Goal: Information Seeking & Learning: Learn about a topic

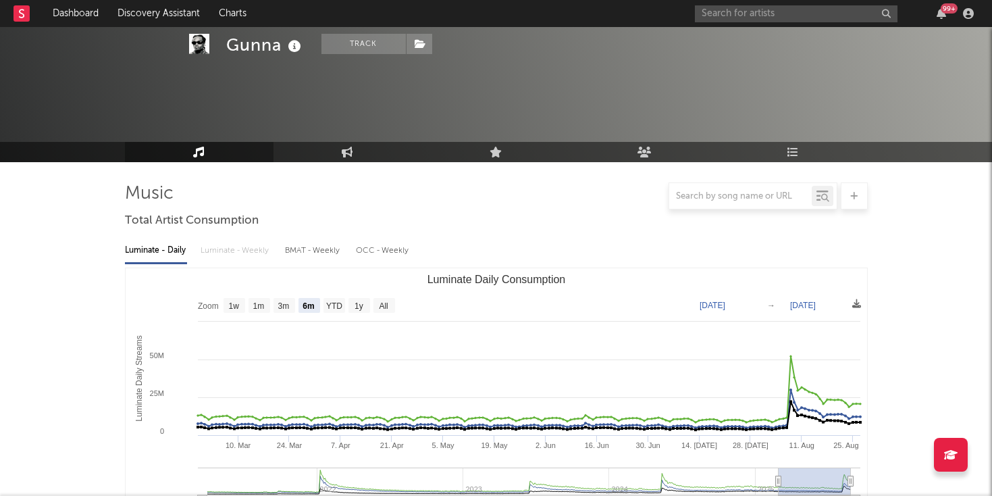
select select "6m"
select select "1w"
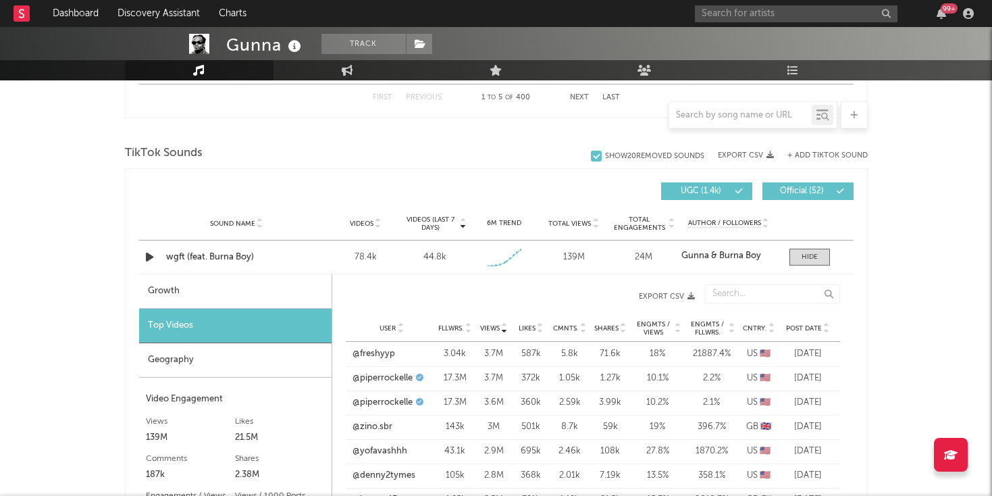
scroll to position [1511, 0]
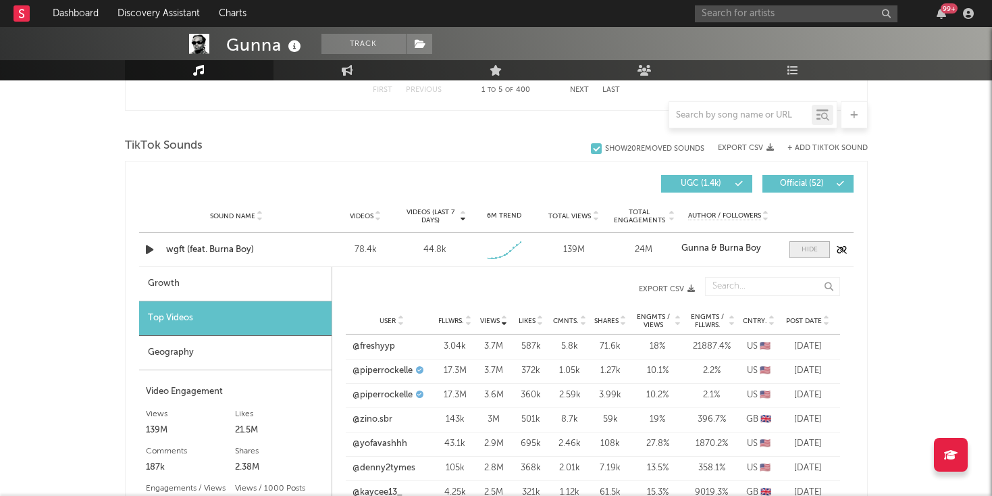
click at [825, 252] on span at bounding box center [809, 249] width 41 height 17
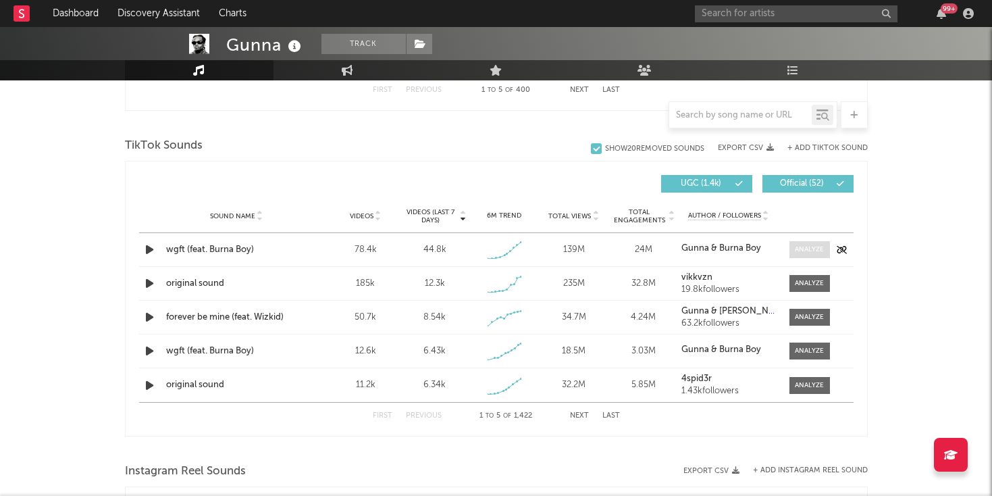
click at [824, 252] on span at bounding box center [809, 249] width 41 height 17
select select "1w"
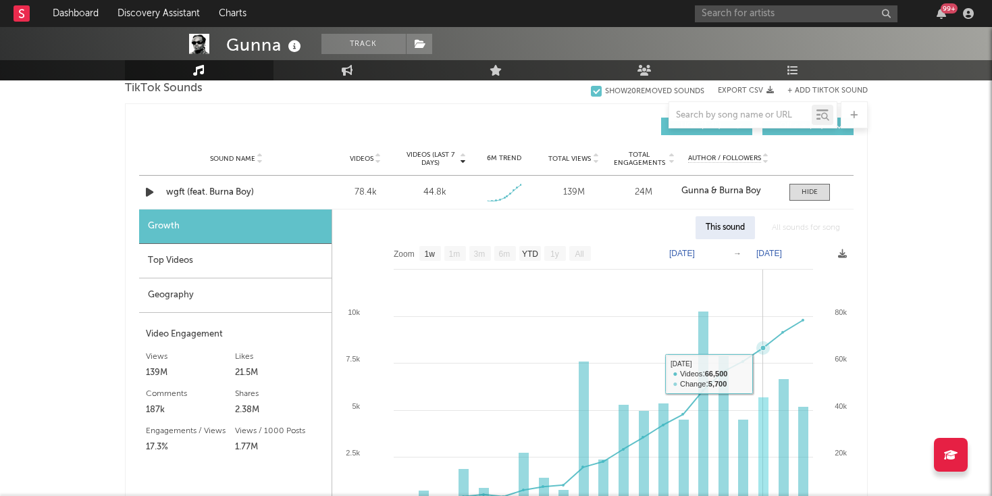
scroll to position [1598, 0]
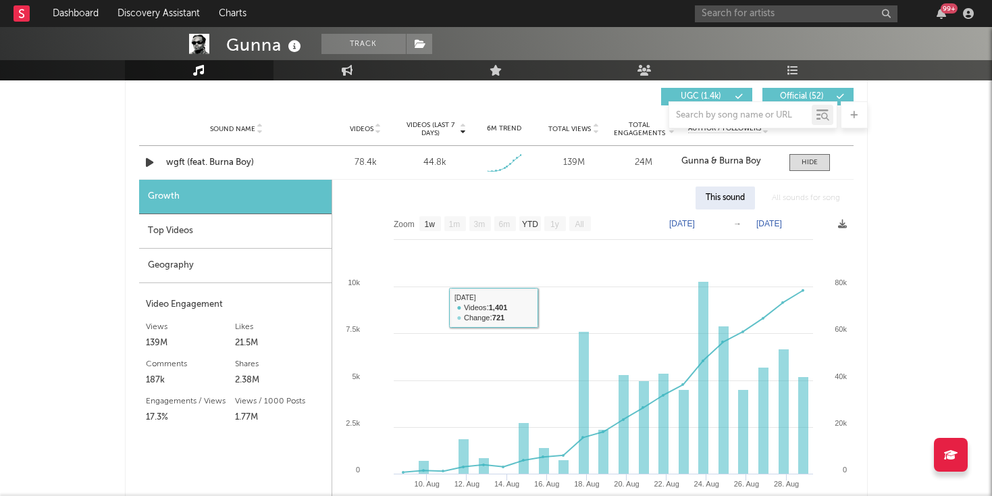
click at [306, 248] on div "Geography" at bounding box center [235, 265] width 192 height 34
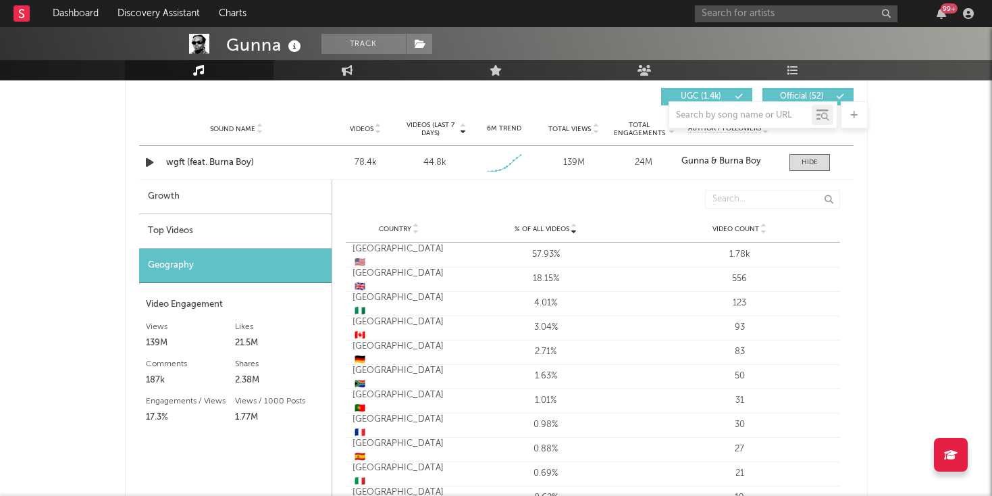
click at [303, 229] on div "Top Videos" at bounding box center [235, 231] width 192 height 34
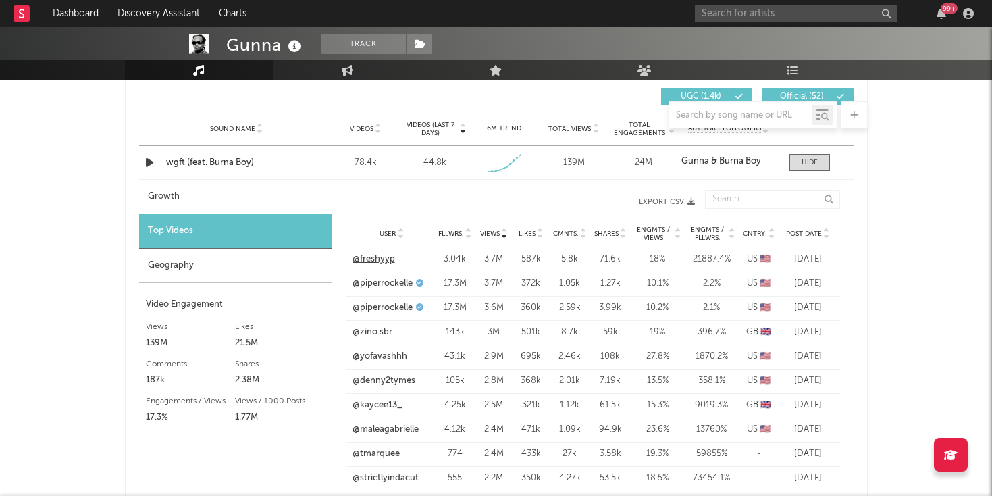
click at [374, 253] on link "@freshyyp" at bounding box center [373, 260] width 43 height 14
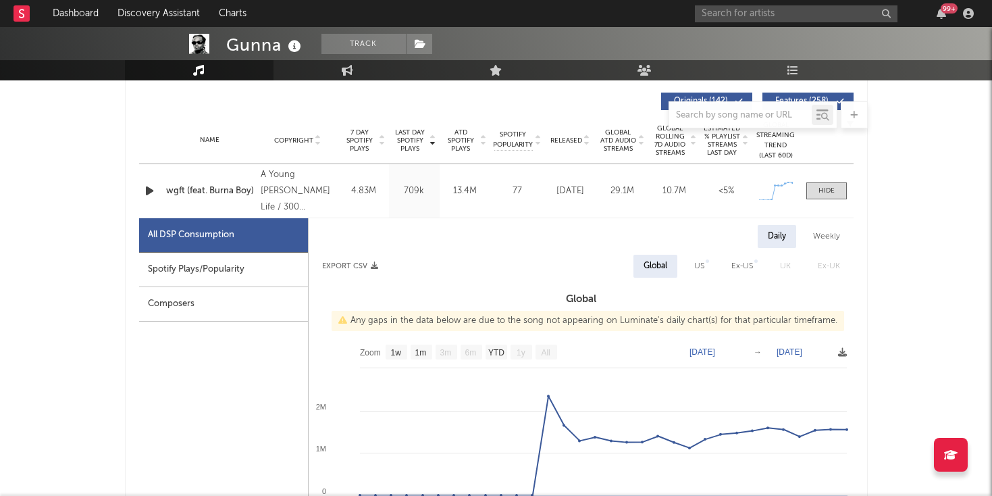
scroll to position [512, 0]
click at [699, 267] on div "US" at bounding box center [699, 265] width 10 height 16
select select "1w"
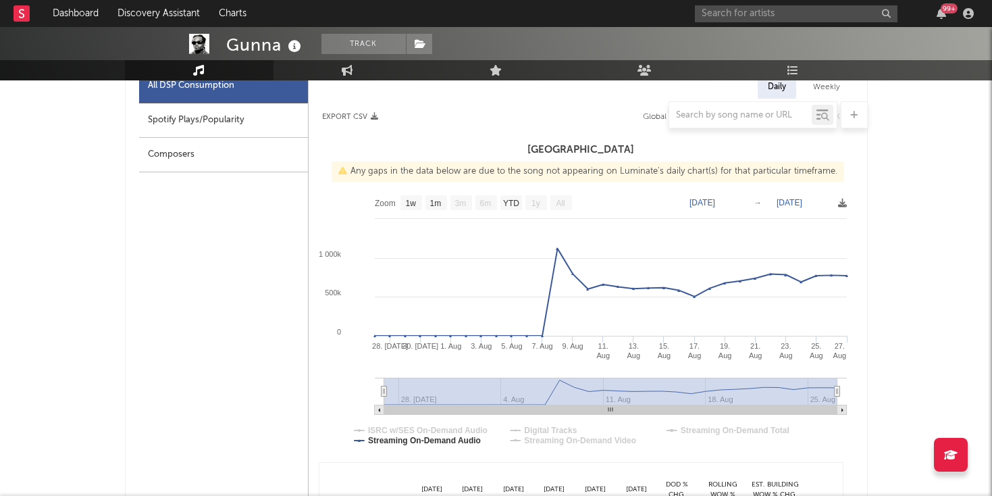
scroll to position [434, 0]
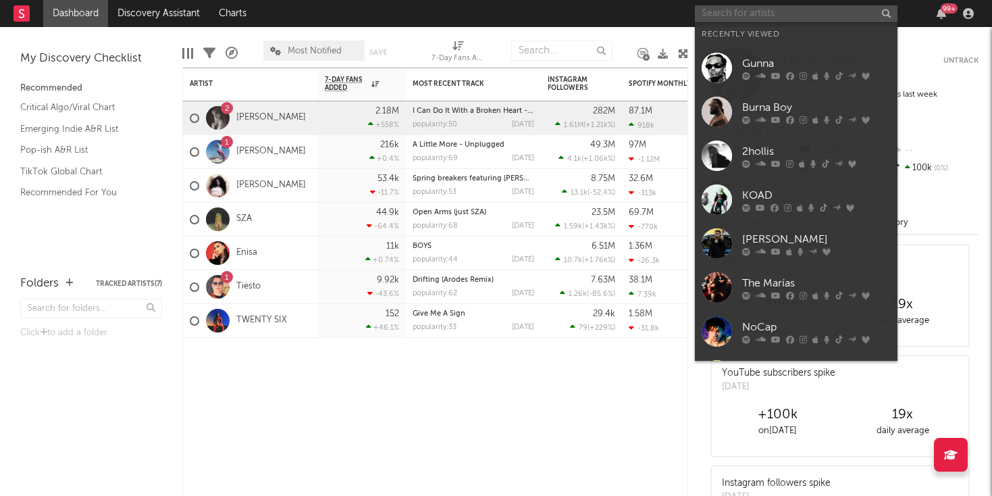
click at [797, 9] on input "text" at bounding box center [796, 13] width 203 height 17
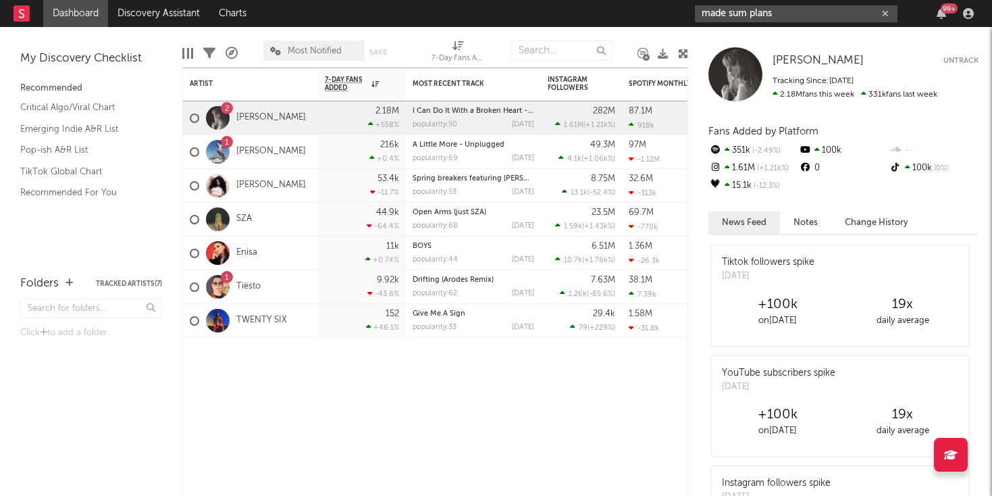
click at [776, 15] on input "made sum plans" at bounding box center [796, 13] width 203 height 17
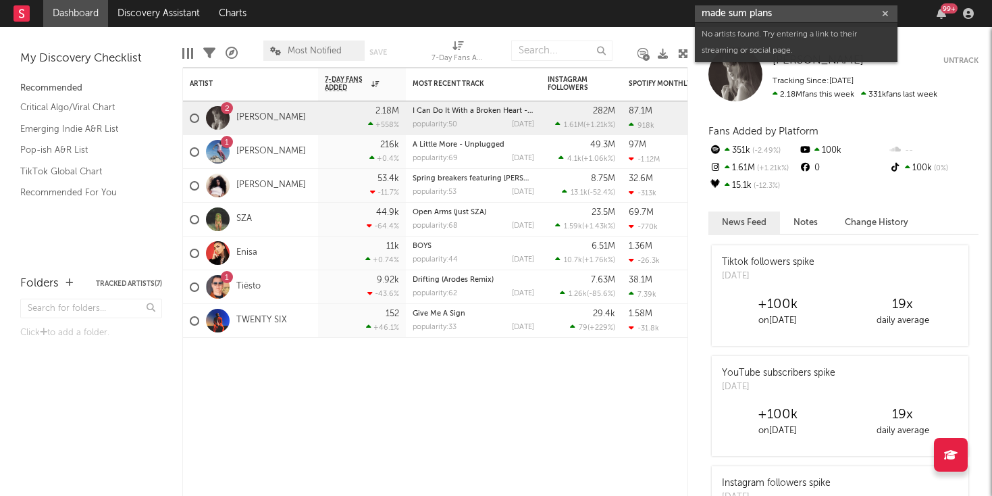
click at [755, 12] on input "made sum plans" at bounding box center [796, 13] width 203 height 17
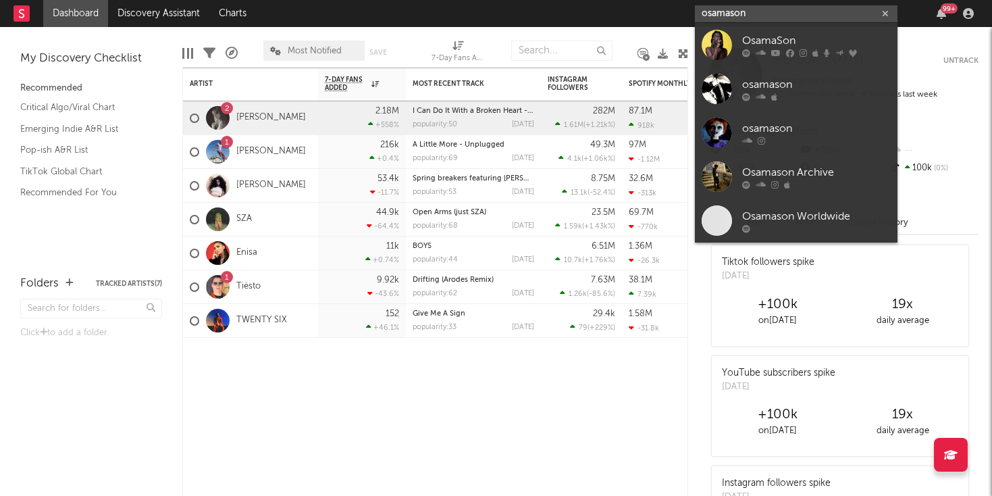
click at [747, 16] on input "osamason" at bounding box center [796, 13] width 203 height 17
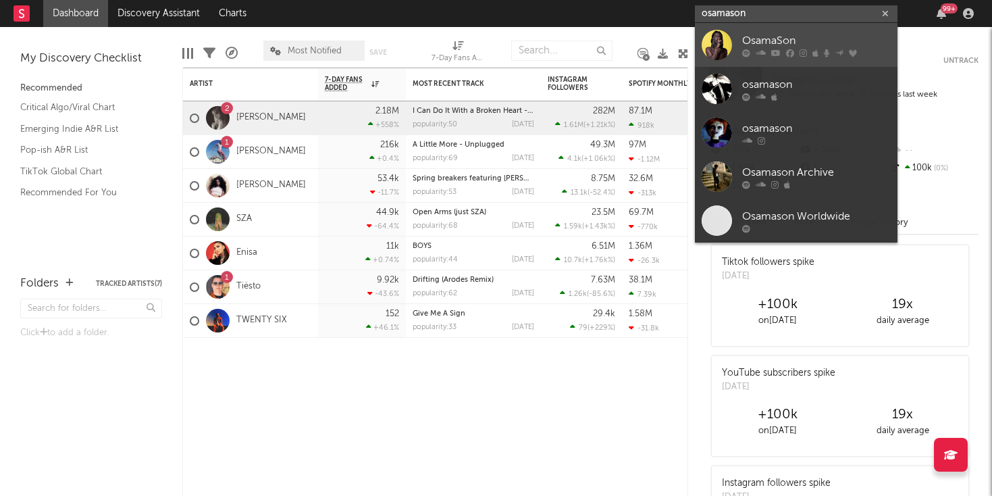
type input "osamason"
click at [747, 52] on icon at bounding box center [746, 53] width 8 height 8
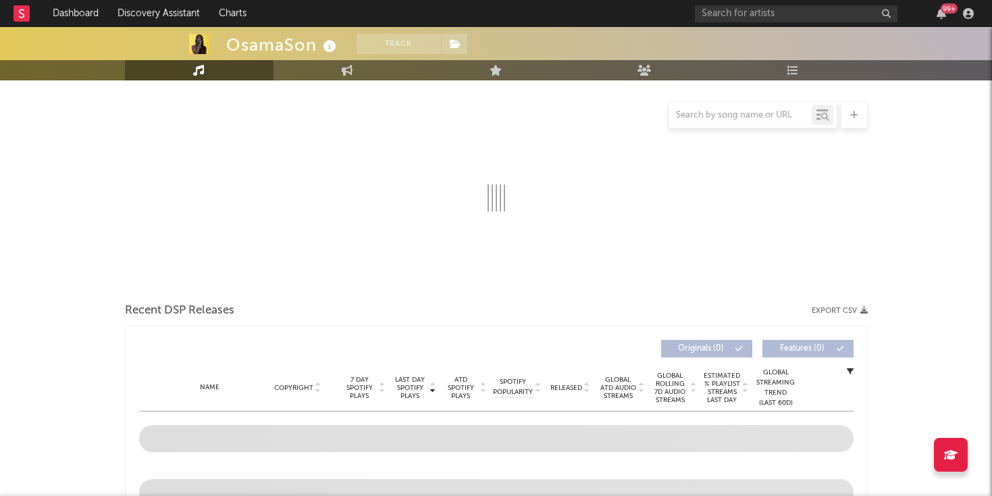
select select "6m"
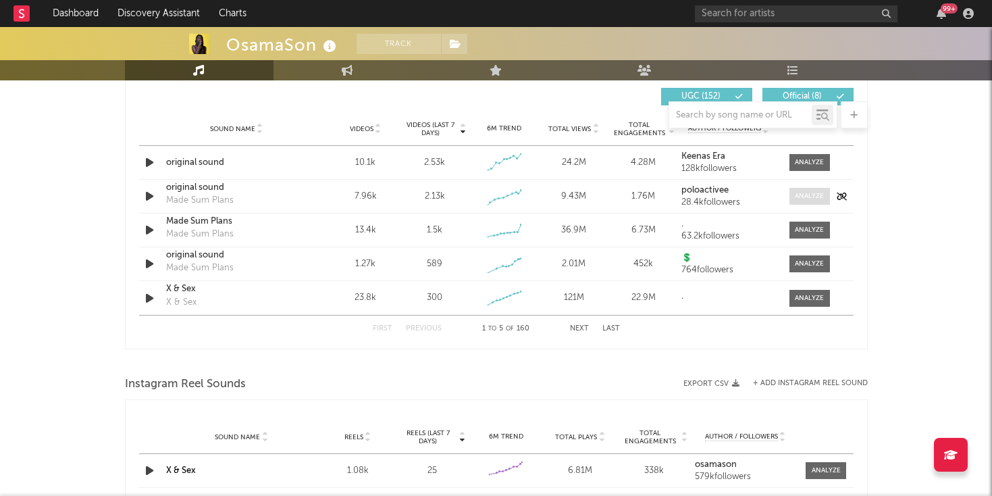
scroll to position [948, 0]
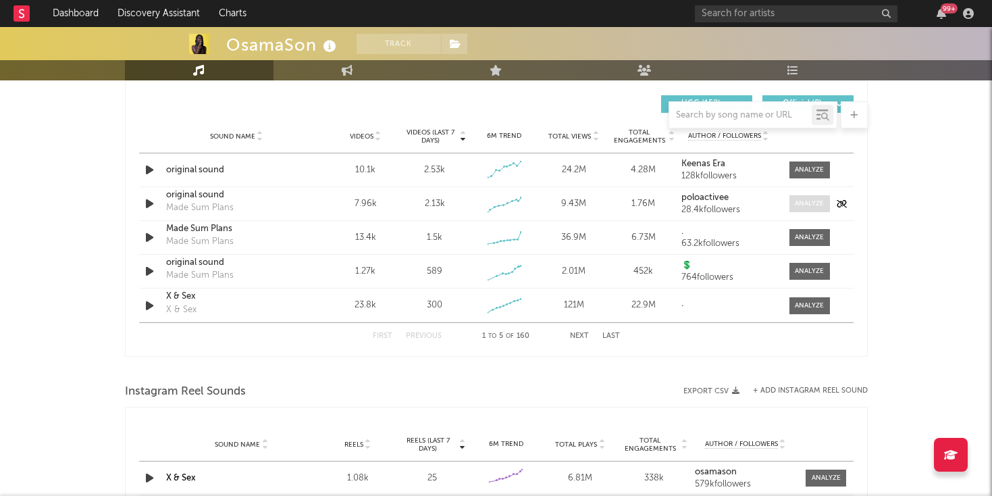
click at [806, 203] on div at bounding box center [809, 204] width 29 height 10
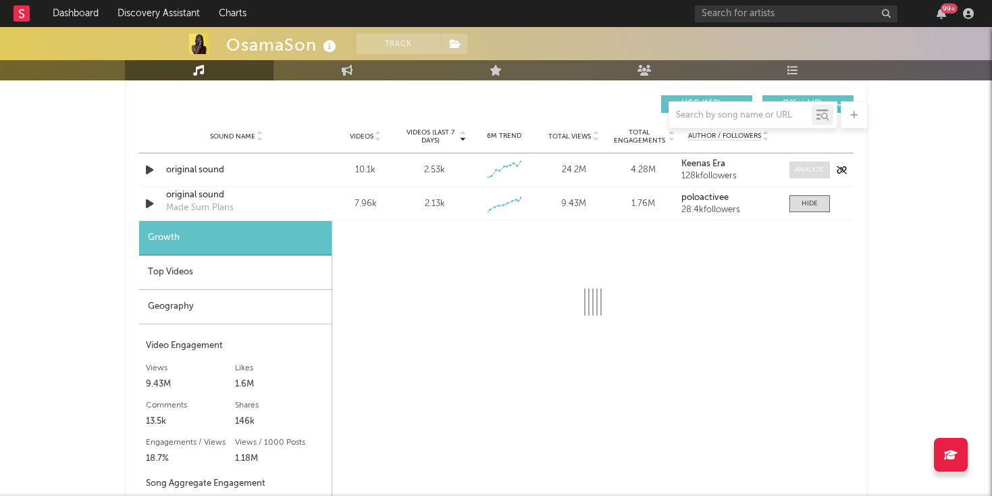
click at [799, 165] on div at bounding box center [809, 170] width 29 height 10
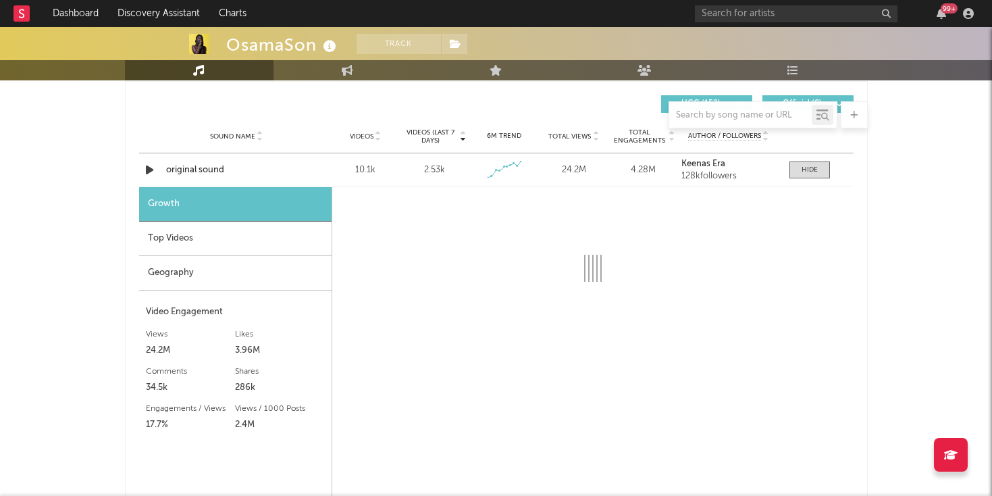
select select "1w"
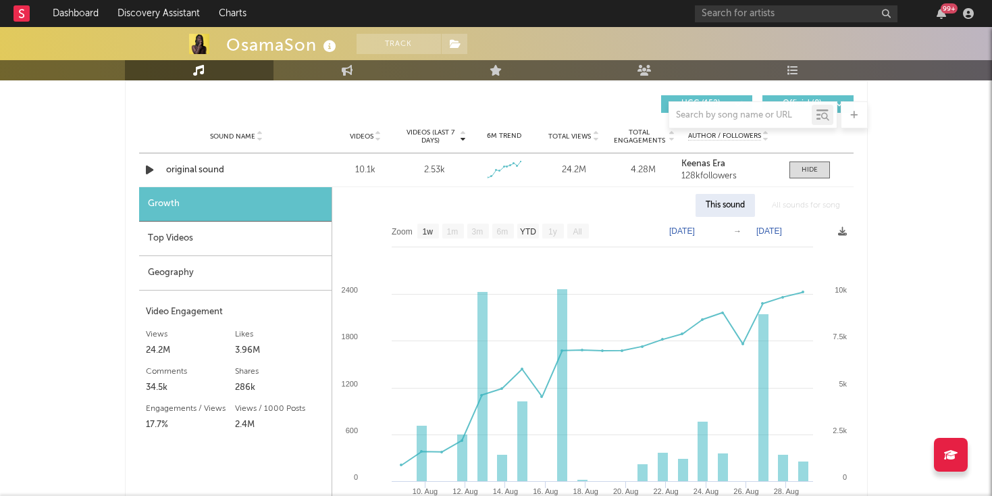
select select "6m"
click at [805, 167] on div at bounding box center [810, 170] width 16 height 10
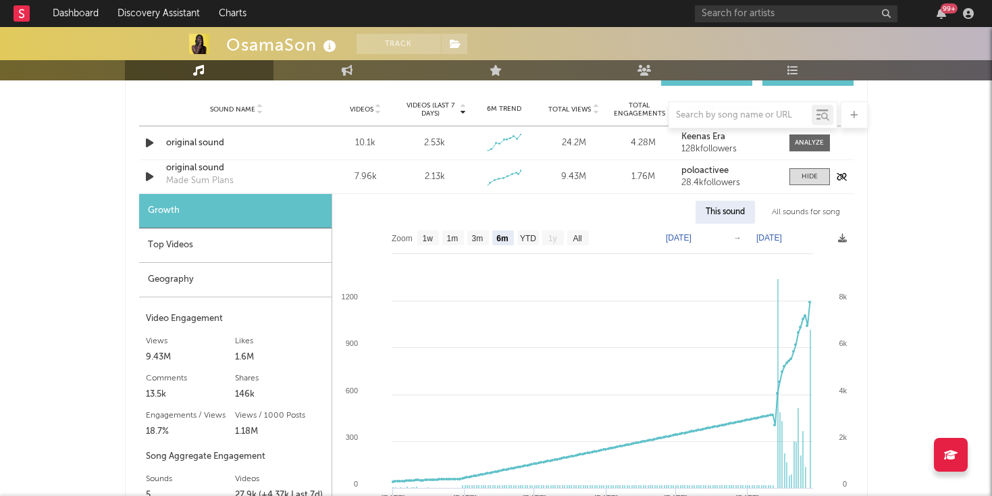
scroll to position [982, 0]
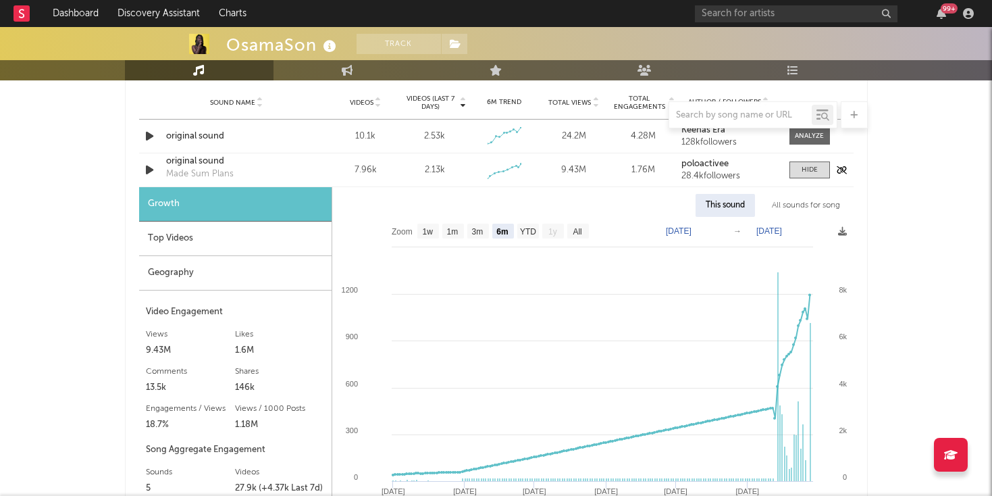
click at [714, 162] on strong "poloactivee" at bounding box center [704, 163] width 47 height 9
click at [209, 159] on div "original sound" at bounding box center [236, 162] width 141 height 14
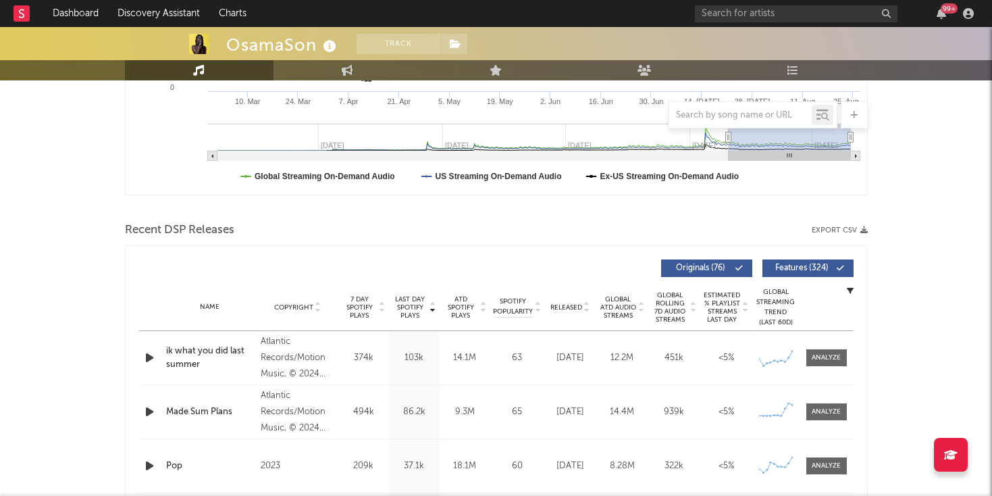
scroll to position [350, 0]
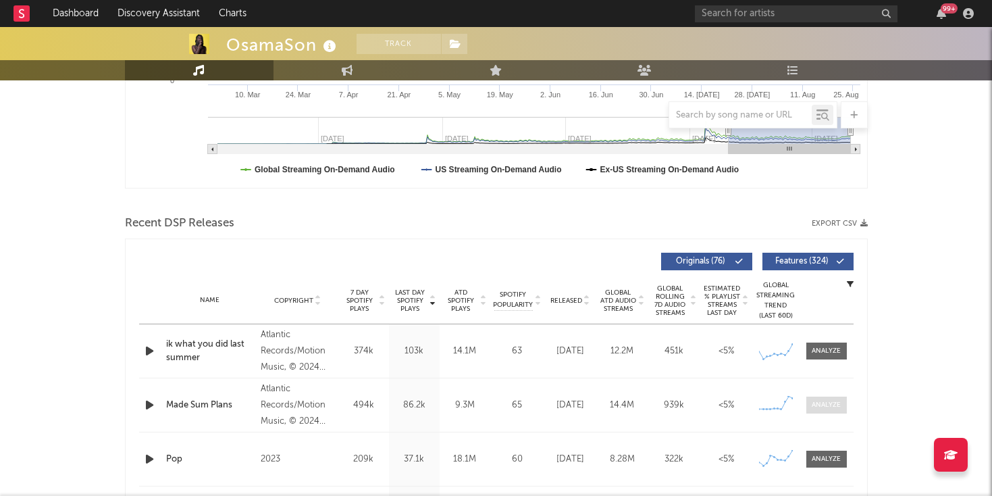
click at [829, 409] on span at bounding box center [826, 404] width 41 height 17
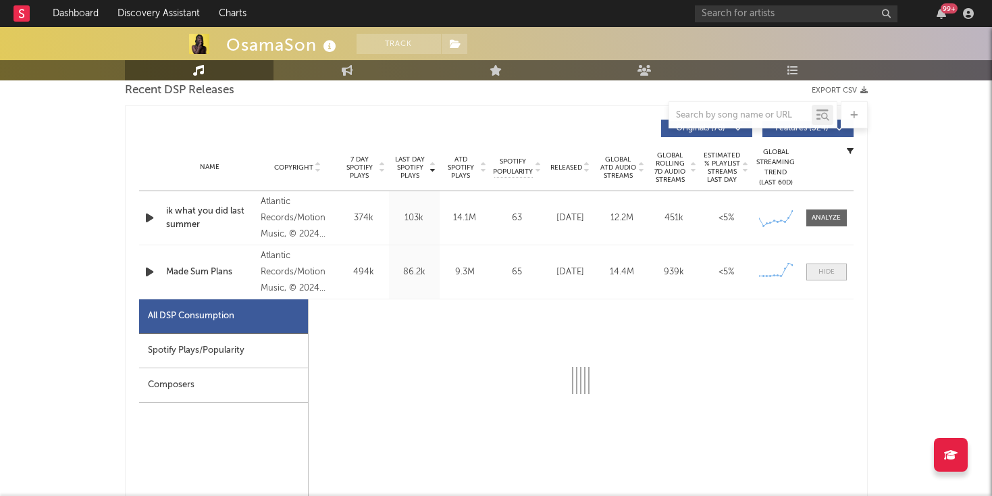
select select "6m"
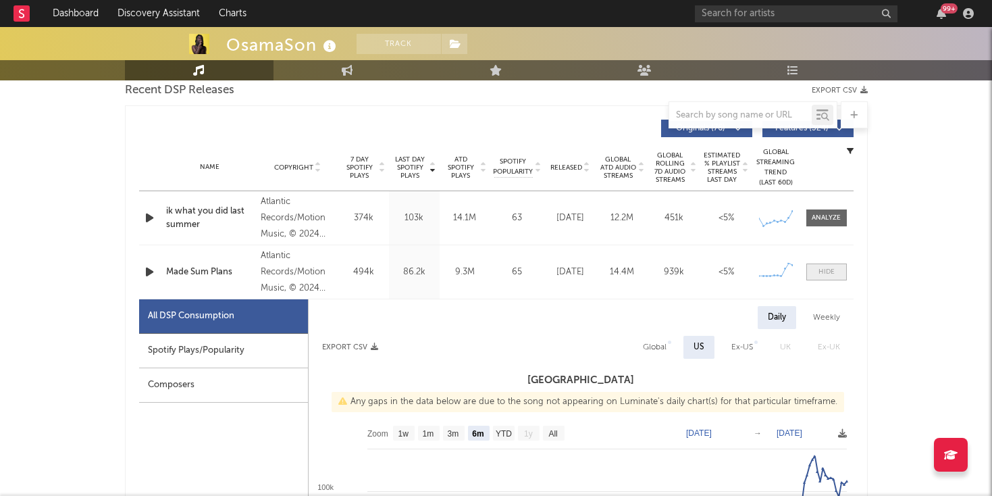
scroll to position [577, 0]
